Goal: Complete application form

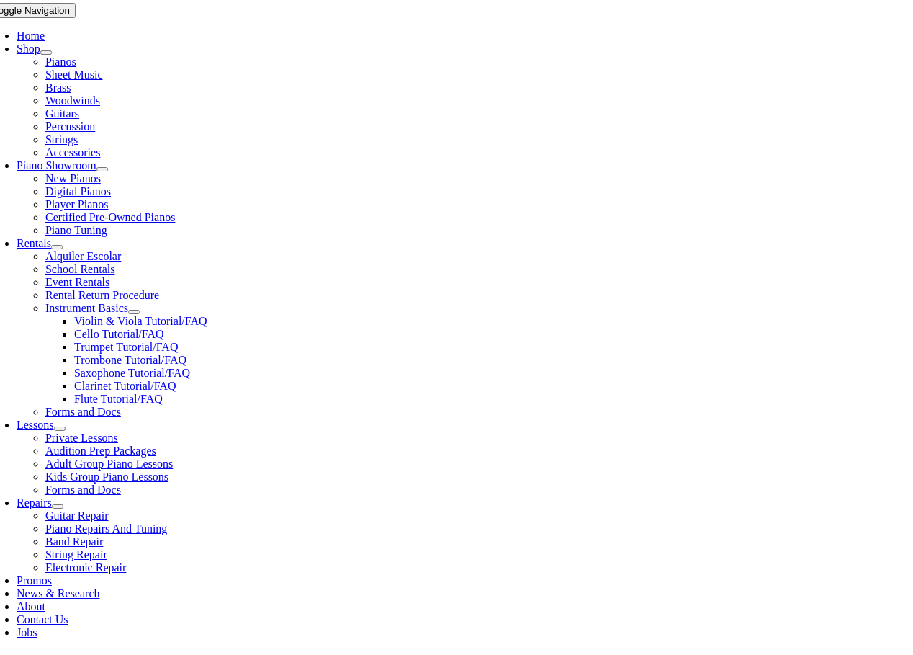
scroll to position [288, 0]
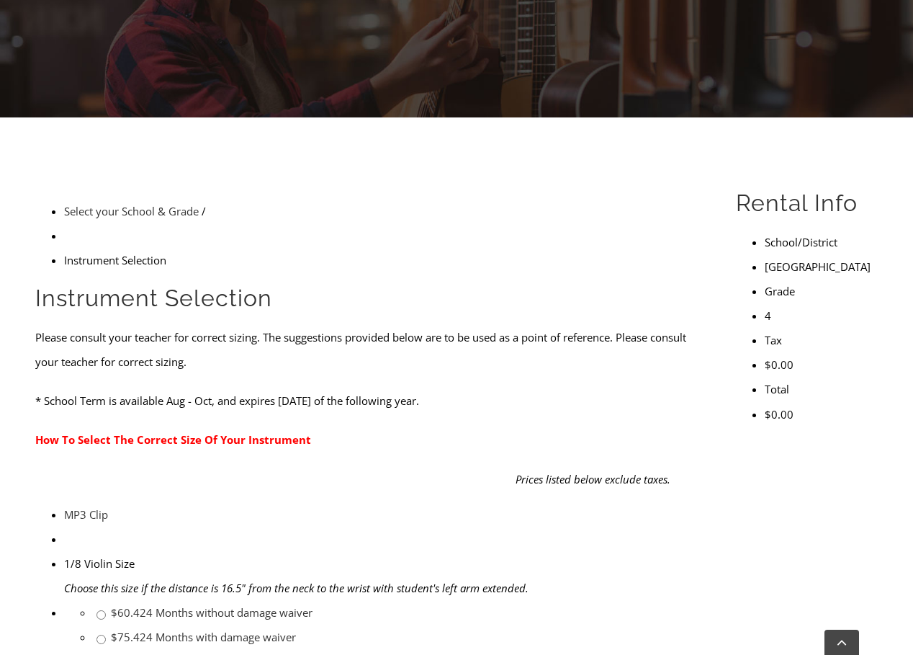
scroll to position [72, 0]
